Goal: Check status: Check status

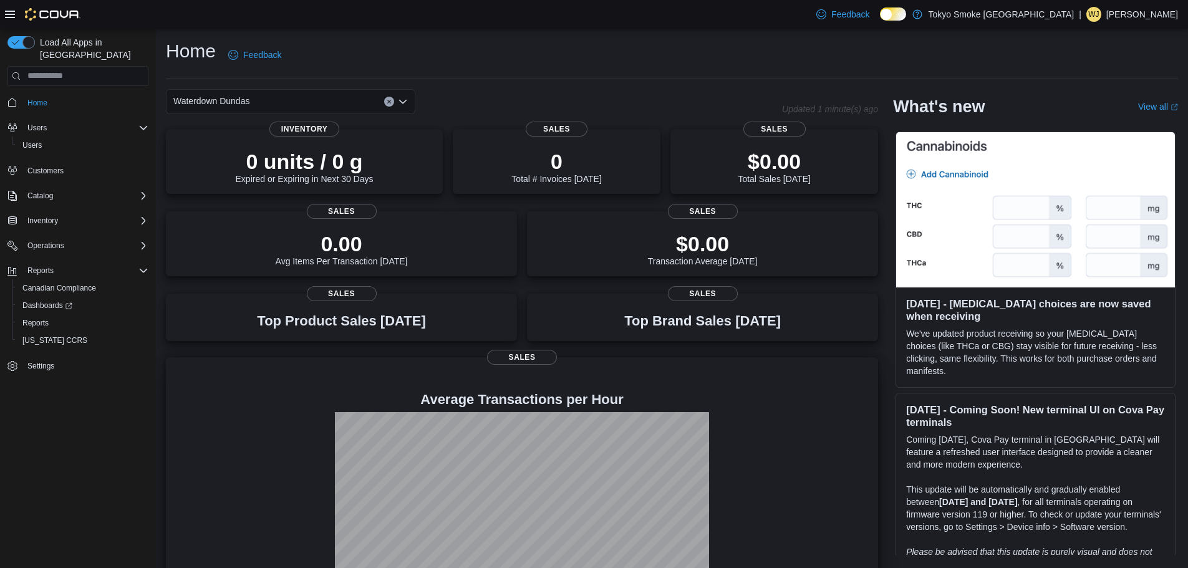
click at [609, 386] on p at bounding box center [522, 379] width 692 height 15
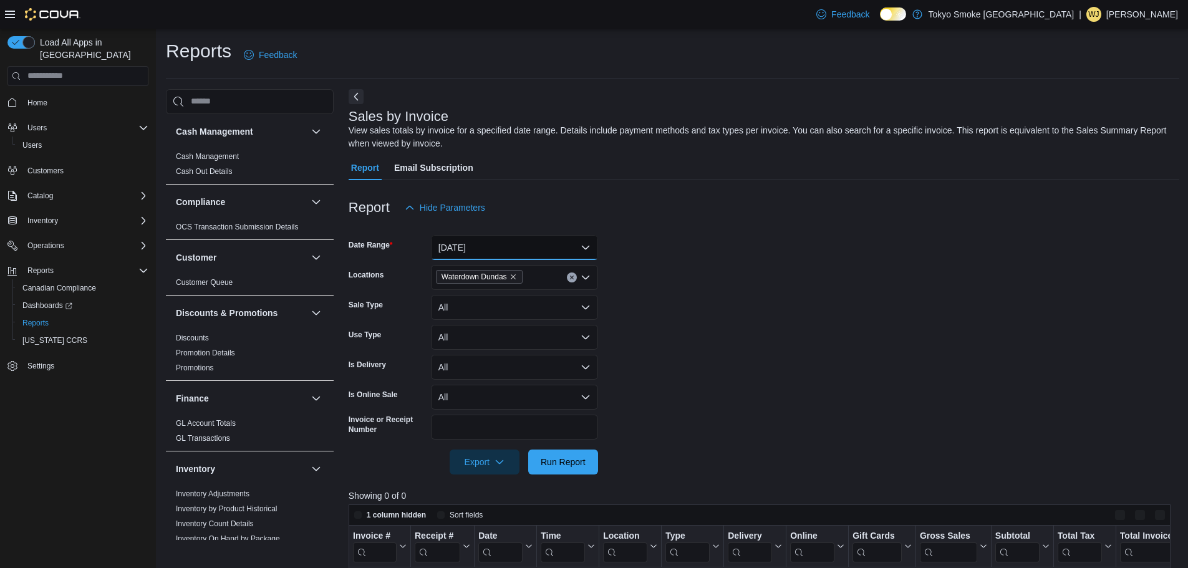
click at [487, 239] on button "[DATE]" at bounding box center [514, 247] width 167 height 25
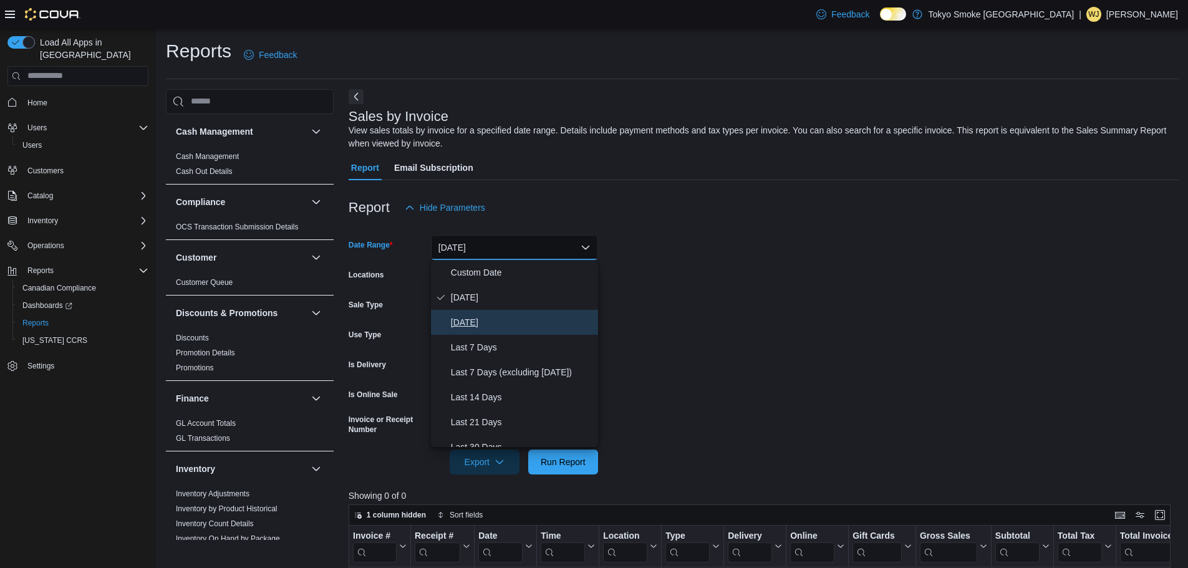
click at [488, 327] on span "[DATE]" at bounding box center [522, 322] width 142 height 15
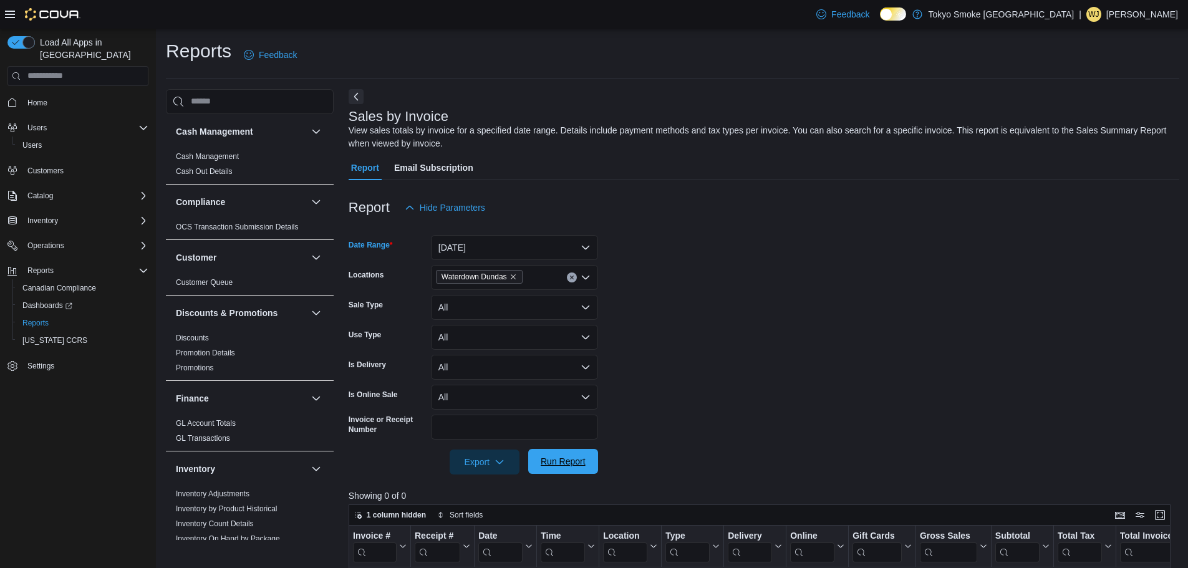
drag, startPoint x: 569, startPoint y: 468, endPoint x: 596, endPoint y: 452, distance: 31.9
click at [569, 467] on span "Run Report" at bounding box center [563, 461] width 55 height 25
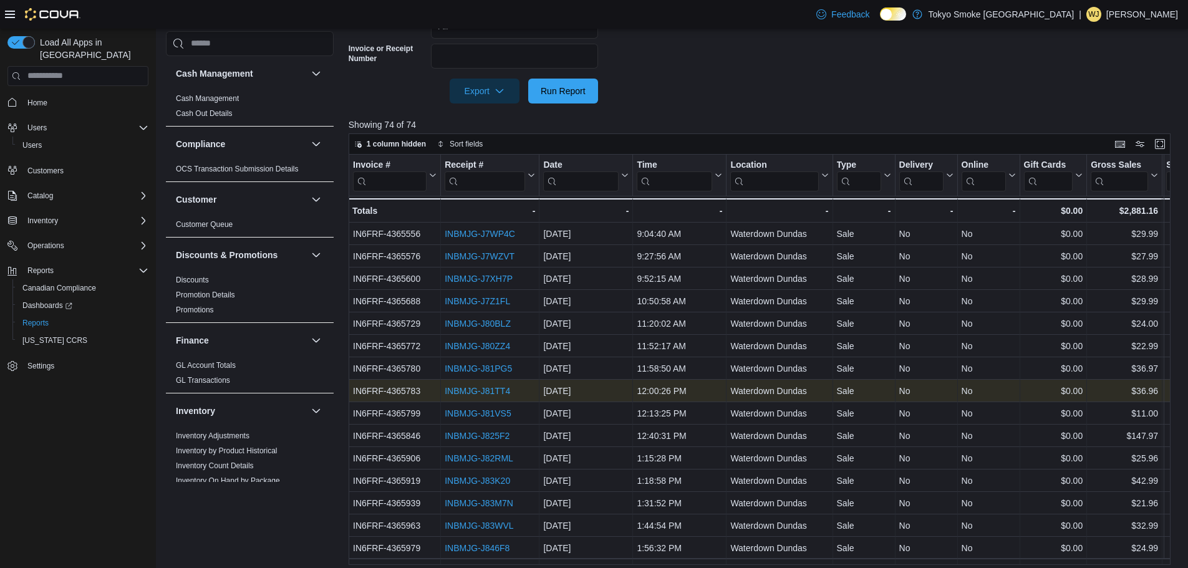
scroll to position [400, 0]
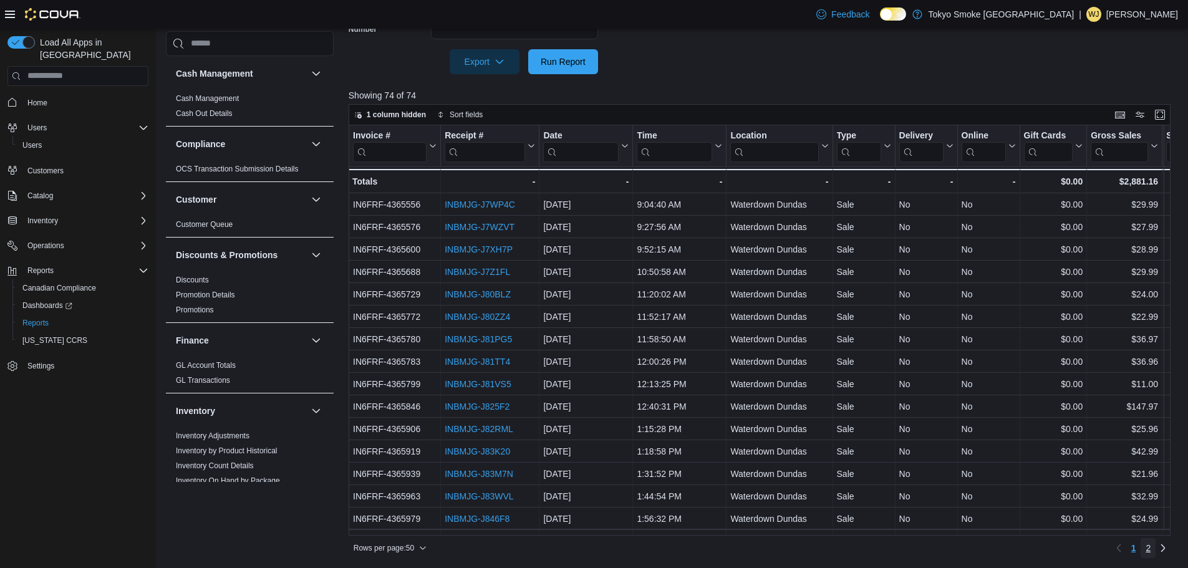
click at [1149, 544] on link "2" at bounding box center [1148, 548] width 15 height 20
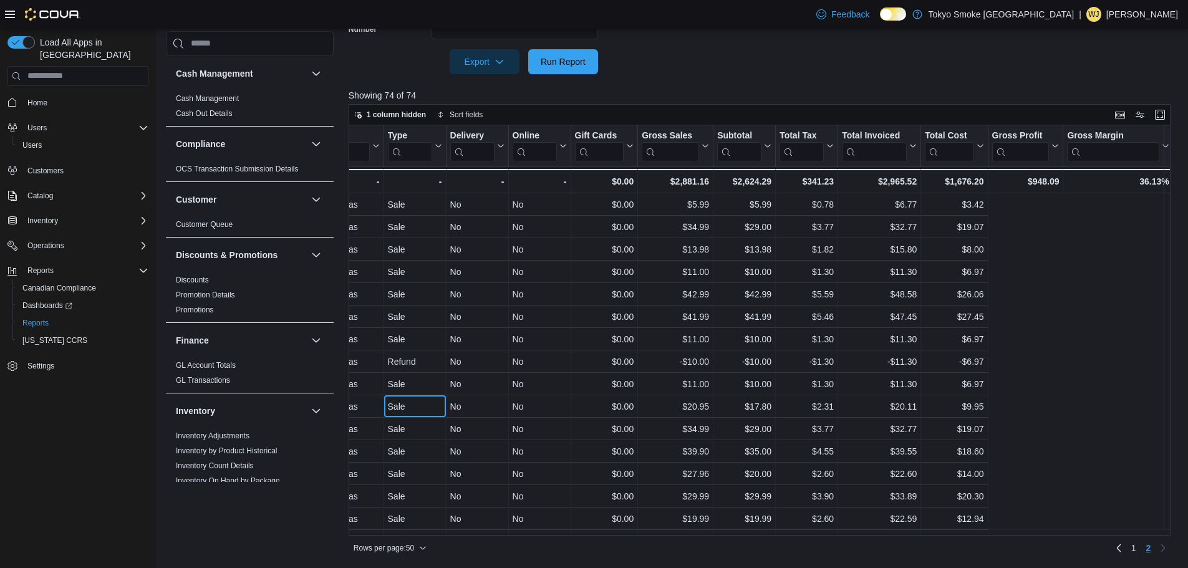
drag, startPoint x: 854, startPoint y: 397, endPoint x: 949, endPoint y: 396, distance: 94.8
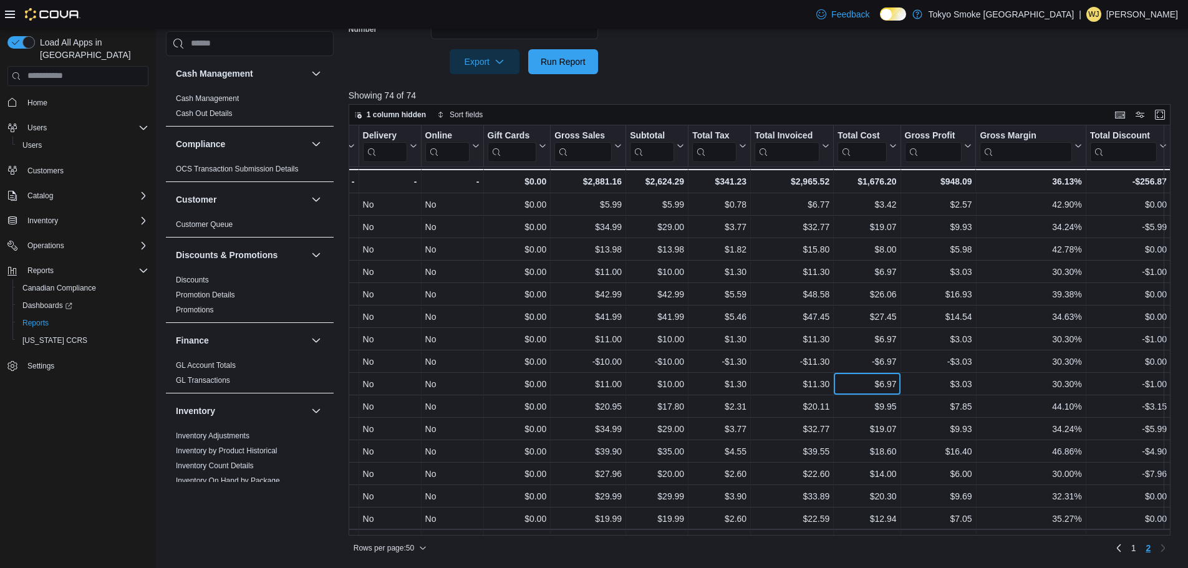
scroll to position [0, 578]
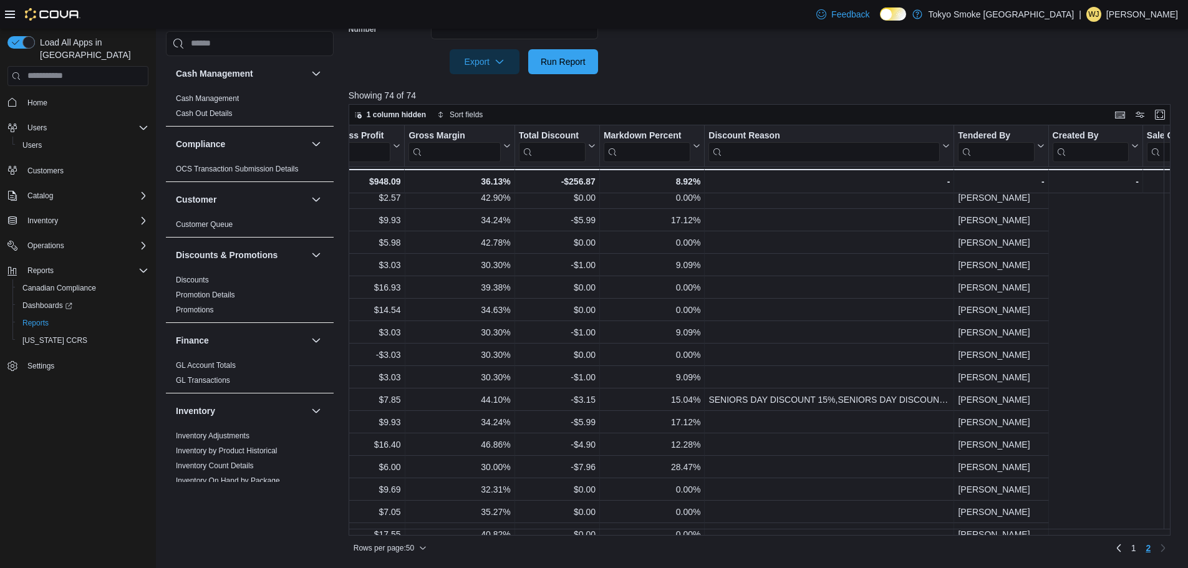
drag, startPoint x: 884, startPoint y: 385, endPoint x: 980, endPoint y: 399, distance: 97.6
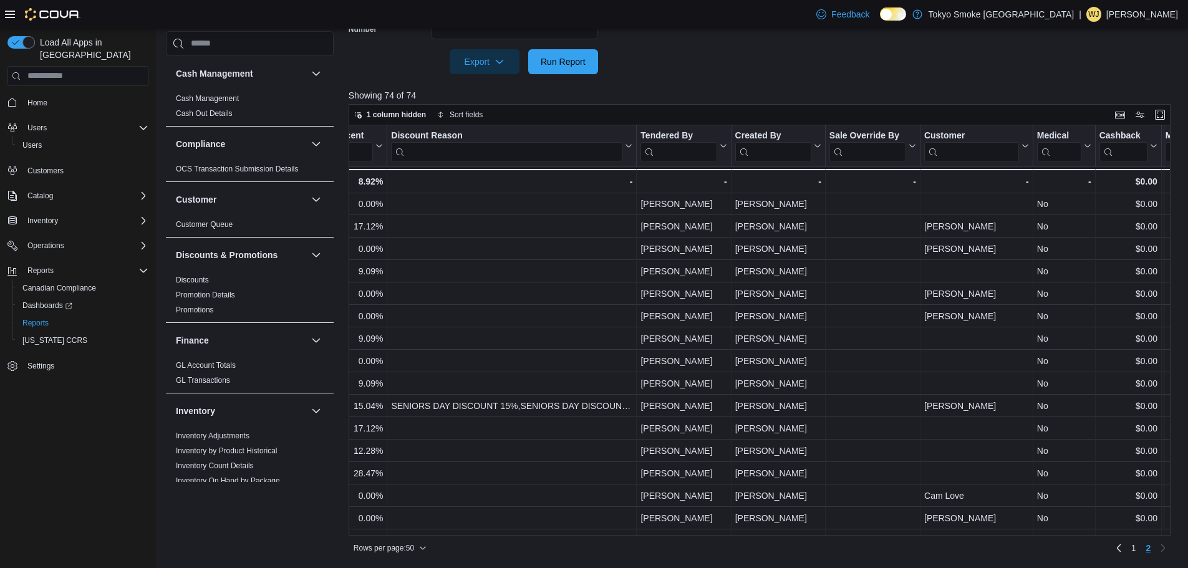
scroll to position [0, 1425]
click at [1141, 548] on link "1" at bounding box center [1133, 548] width 15 height 20
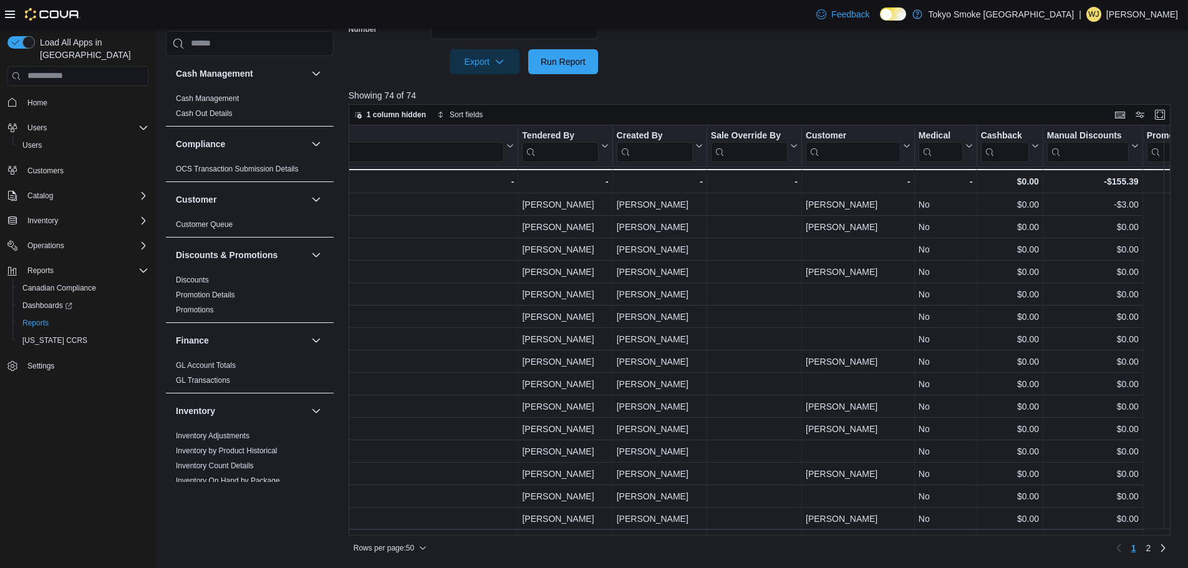
scroll to position [0, 1614]
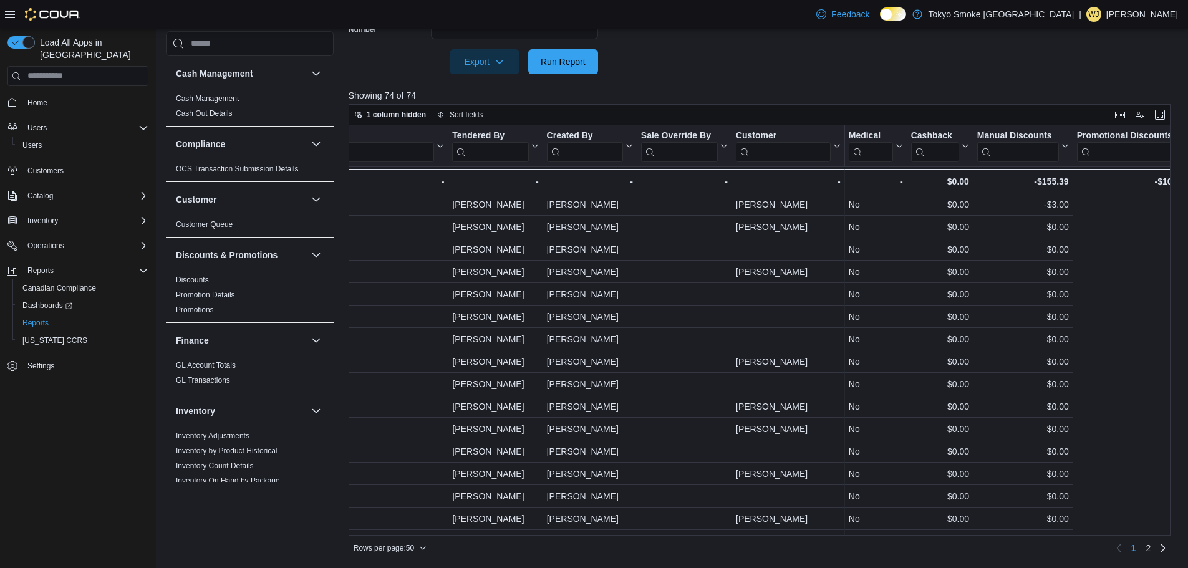
drag, startPoint x: 957, startPoint y: 376, endPoint x: 992, endPoint y: 378, distance: 34.4
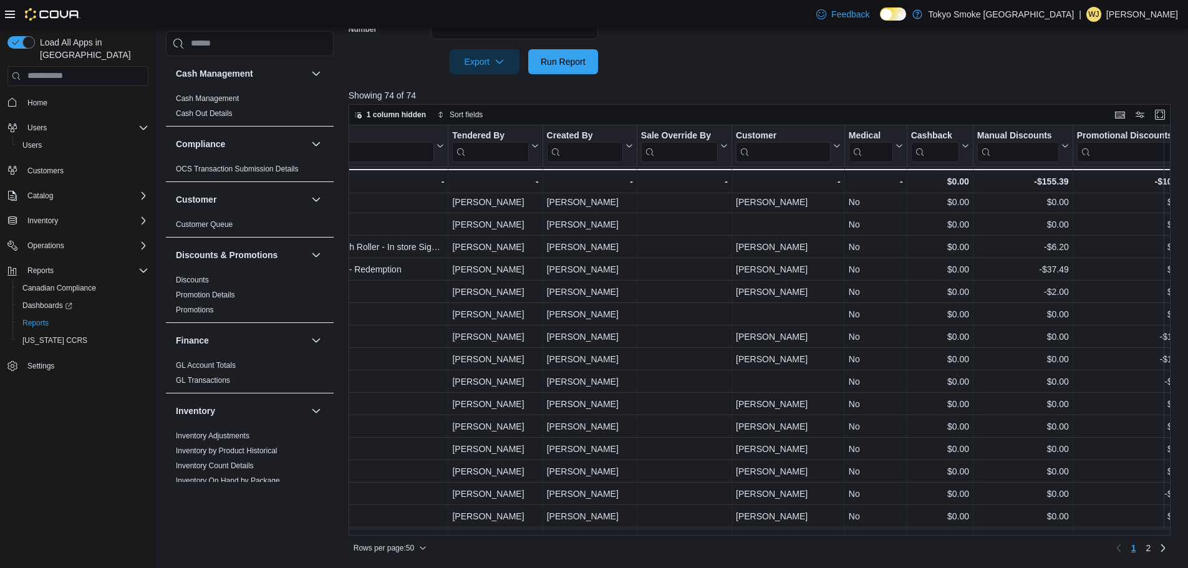
scroll to position [786, 1614]
